Goal: Check status: Check status

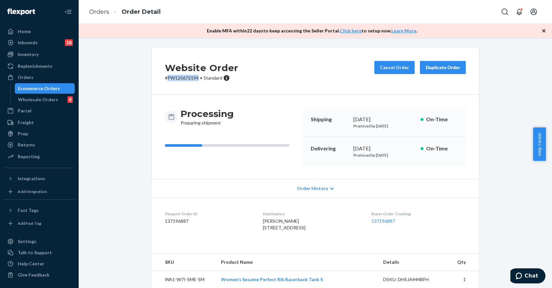
click at [41, 88] on div "Ecommerce Orders" at bounding box center [39, 88] width 42 height 7
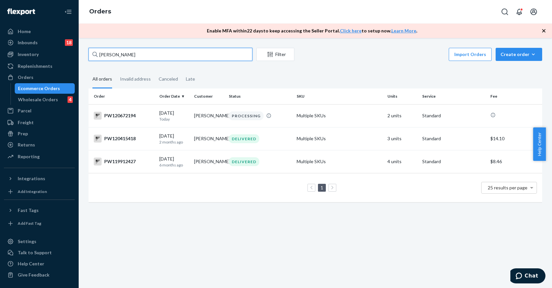
drag, startPoint x: 150, startPoint y: 53, endPoint x: 83, endPoint y: 57, distance: 67.0
click at [83, 57] on div "dediree [PERSON_NAME] Filter Import Orders Create order Ecommerce order Removal…" at bounding box center [315, 163] width 473 height 250
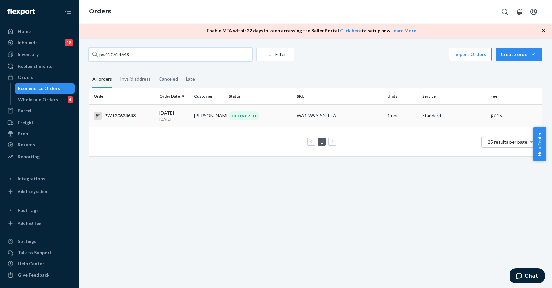
type input "pw120624648"
click at [249, 118] on div "DELIVERED" at bounding box center [244, 115] width 30 height 9
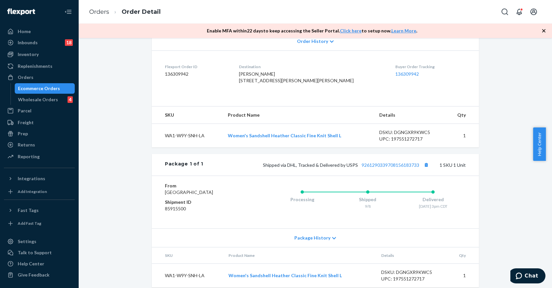
scroll to position [133, 0]
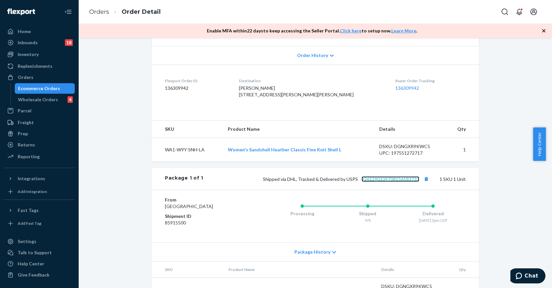
click at [384, 182] on link "9261290339708156183733" at bounding box center [391, 179] width 58 height 6
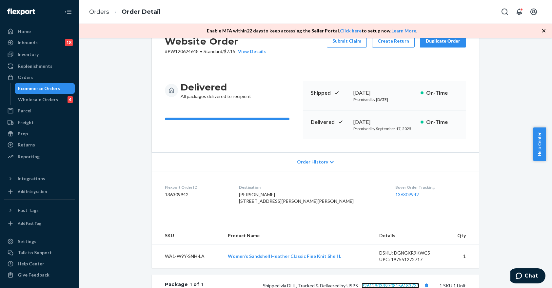
scroll to position [0, 0]
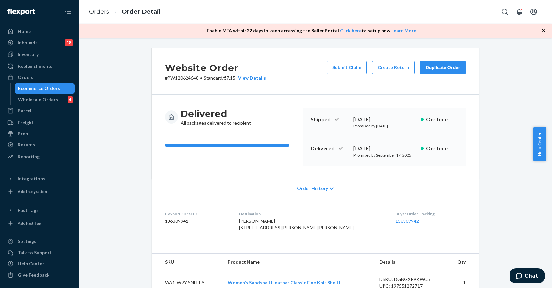
click at [190, 78] on p "# PW120624648 • Standard / $7.15 View Details" at bounding box center [215, 78] width 101 height 7
copy p "PW120624648"
click at [180, 79] on p "# PW120624648 • Standard / $7.15 View Details" at bounding box center [215, 78] width 101 height 7
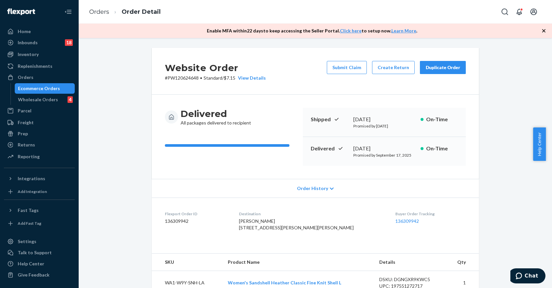
click at [306, 230] on span "[PERSON_NAME] [STREET_ADDRESS][PERSON_NAME][PERSON_NAME]" at bounding box center [296, 224] width 115 height 12
copy span "35763"
